Goal: Find specific page/section: Find specific page/section

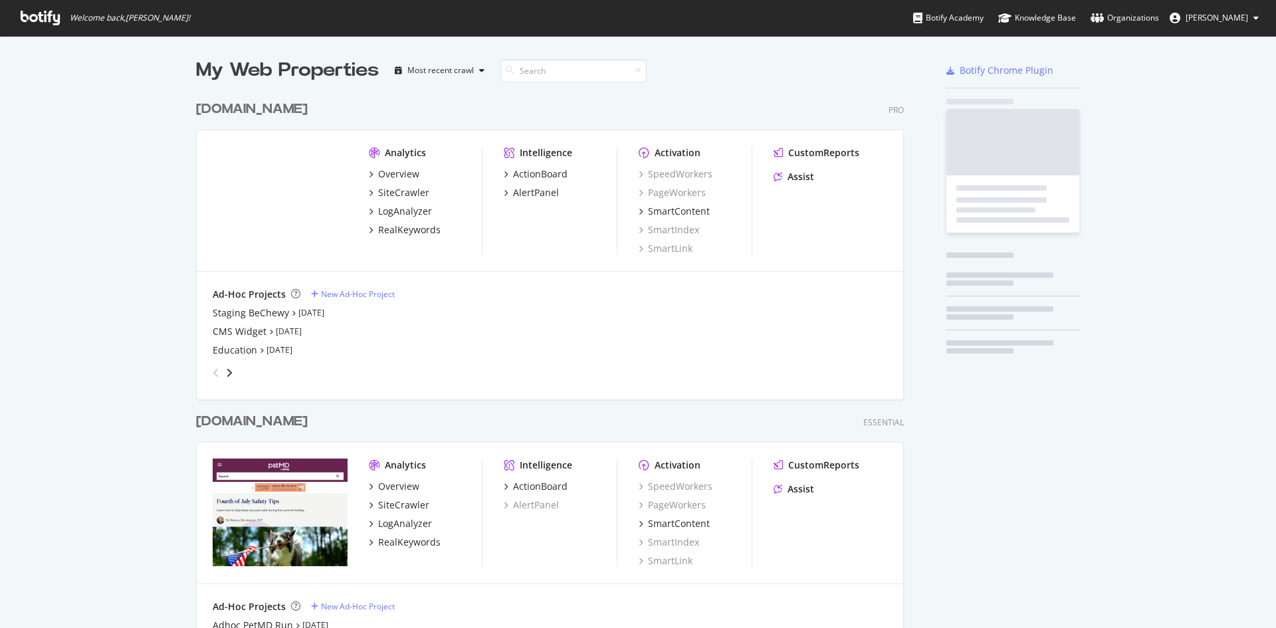
scroll to position [615, 709]
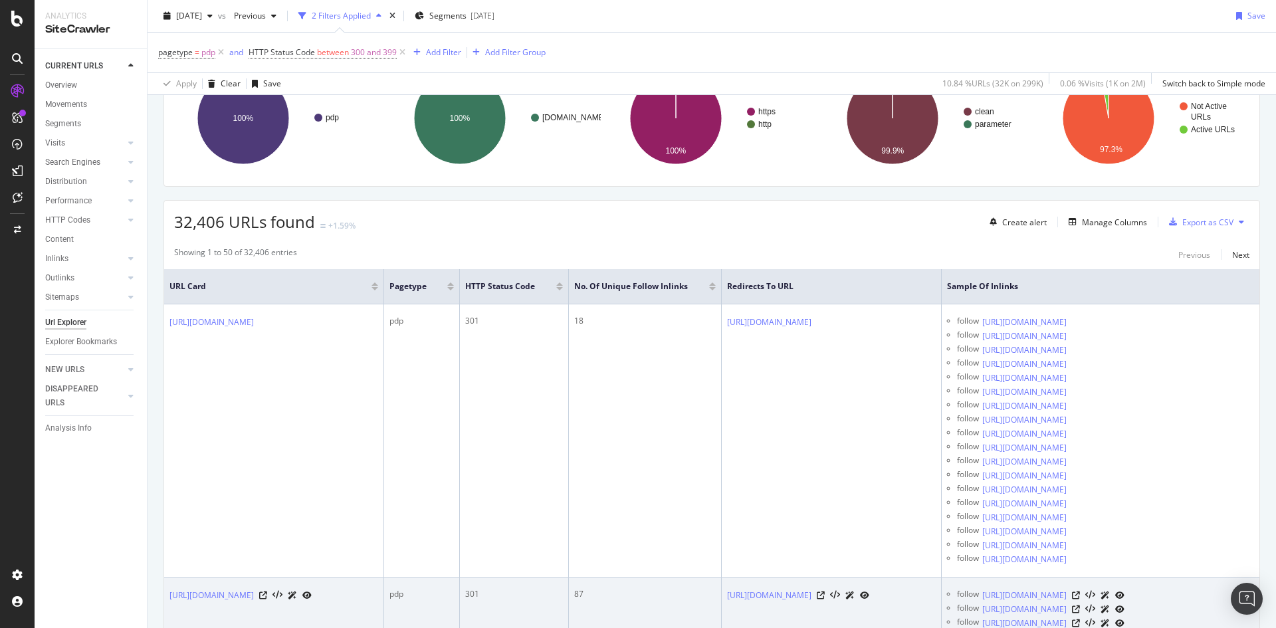
scroll to position [133, 0]
